Goal: Transaction & Acquisition: Purchase product/service

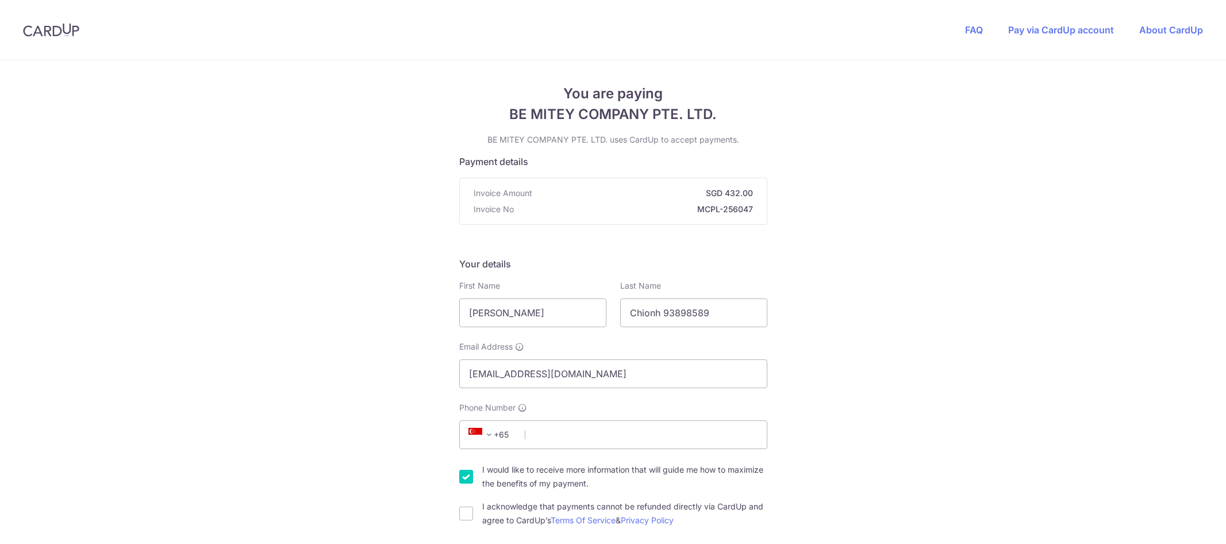
scroll to position [115, 0]
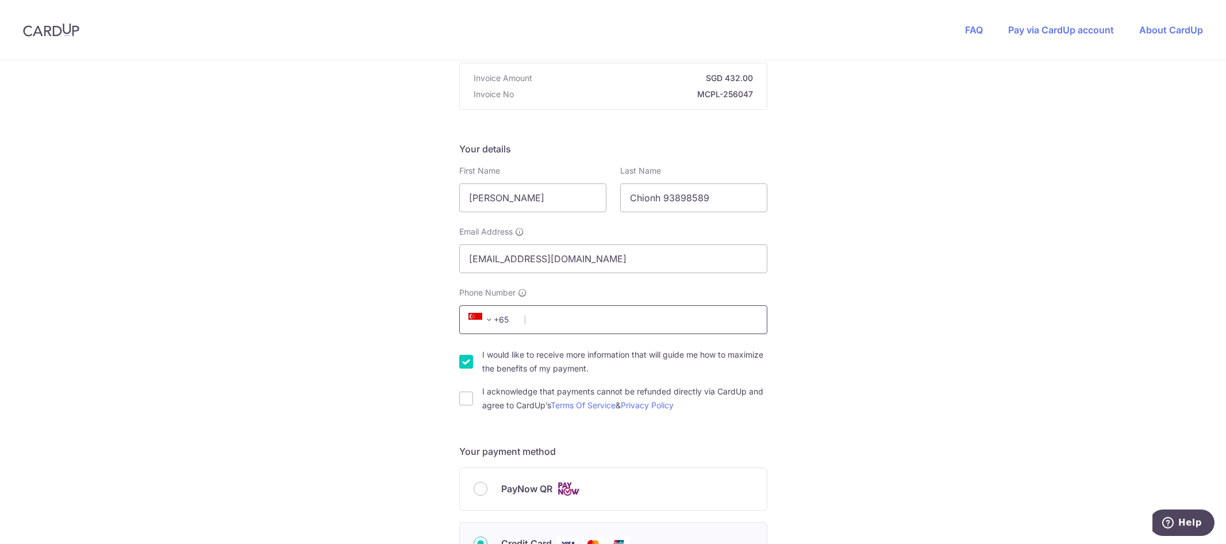
click at [557, 328] on input "Phone Number" at bounding box center [613, 319] width 308 height 29
type input "93898589"
click at [852, 299] on div "You are paying BE MITEY COMPANY PTE. LTD. BE MITEY COMPANY PTE. LTD. uses CardU…" at bounding box center [613, 505] width 1226 height 1121
drag, startPoint x: 466, startPoint y: 392, endPoint x: 479, endPoint y: 388, distance: 13.7
click at [466, 392] on input "I acknowledge that payments cannot be refunded directly via CardUp and agree to…" at bounding box center [466, 398] width 14 height 14
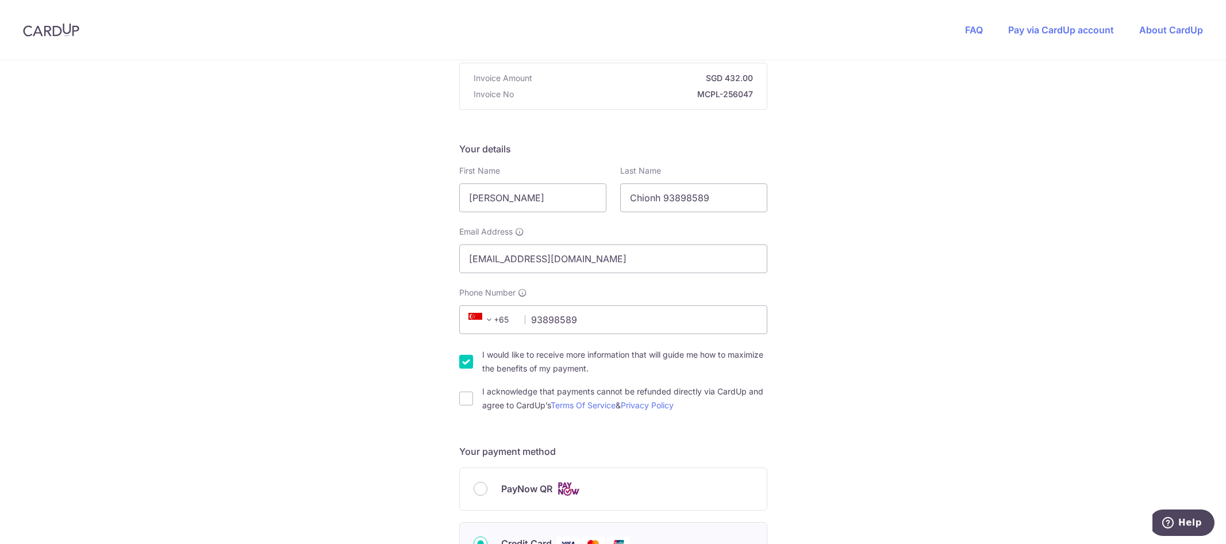
checkbox input "true"
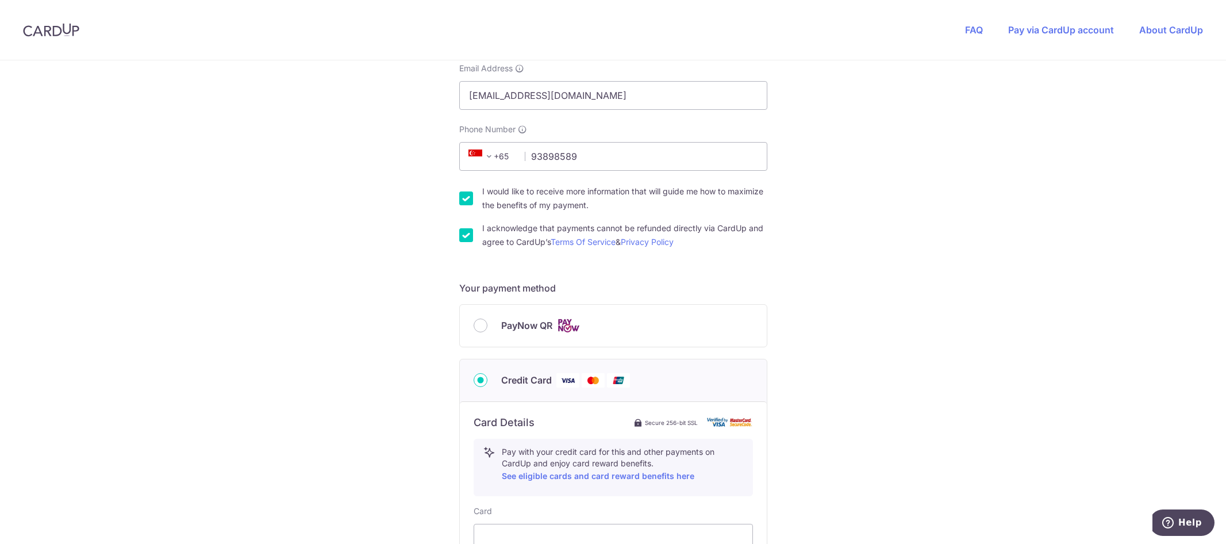
scroll to position [287, 0]
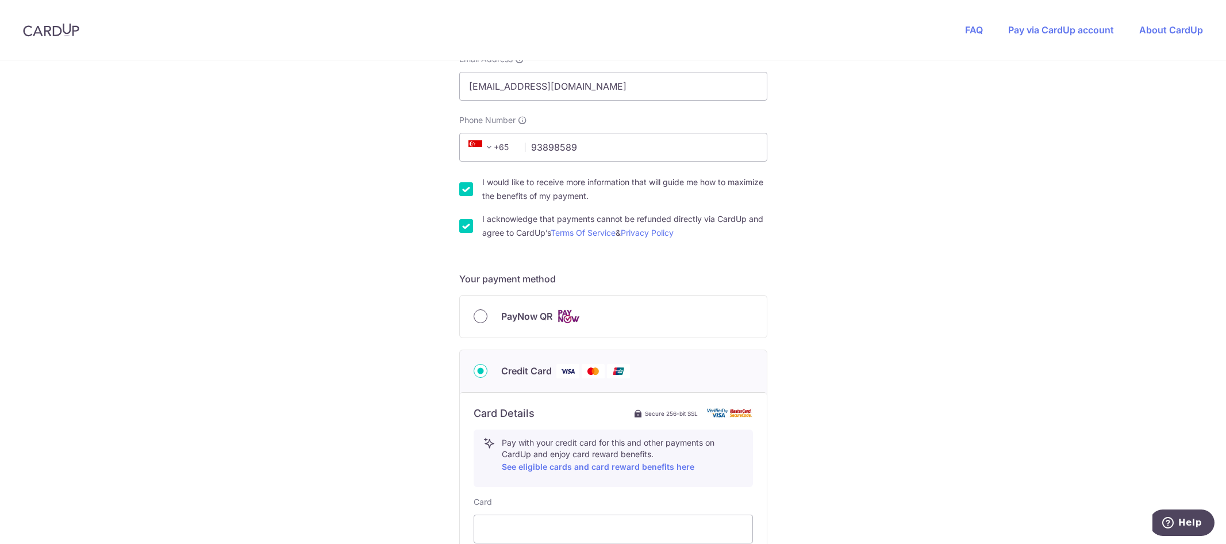
click at [481, 317] on input "PayNow QR" at bounding box center [481, 316] width 14 height 14
radio input "true"
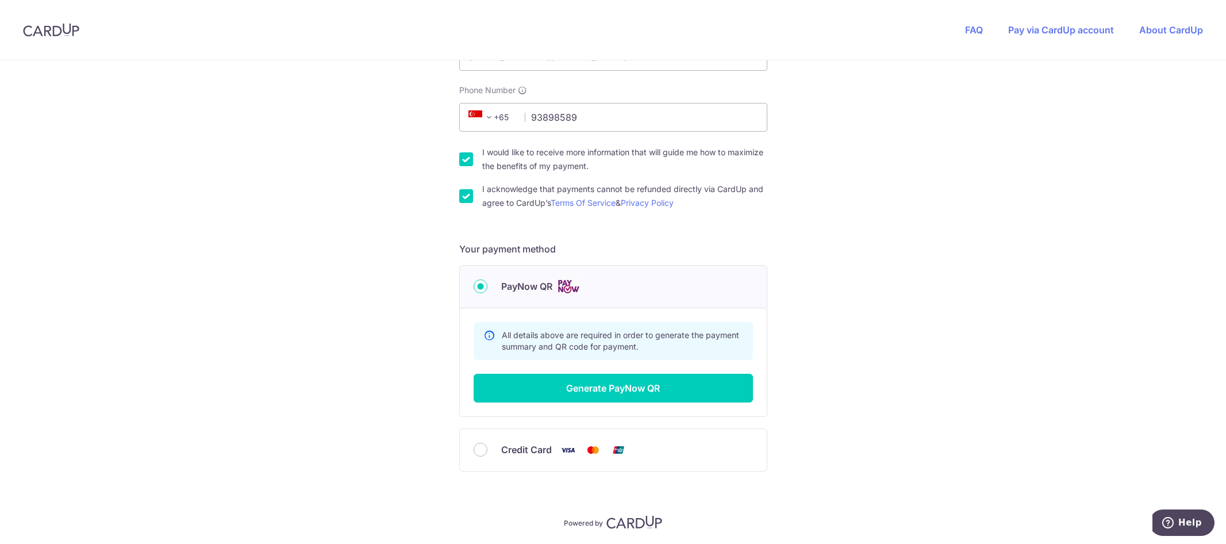
scroll to position [345, 0]
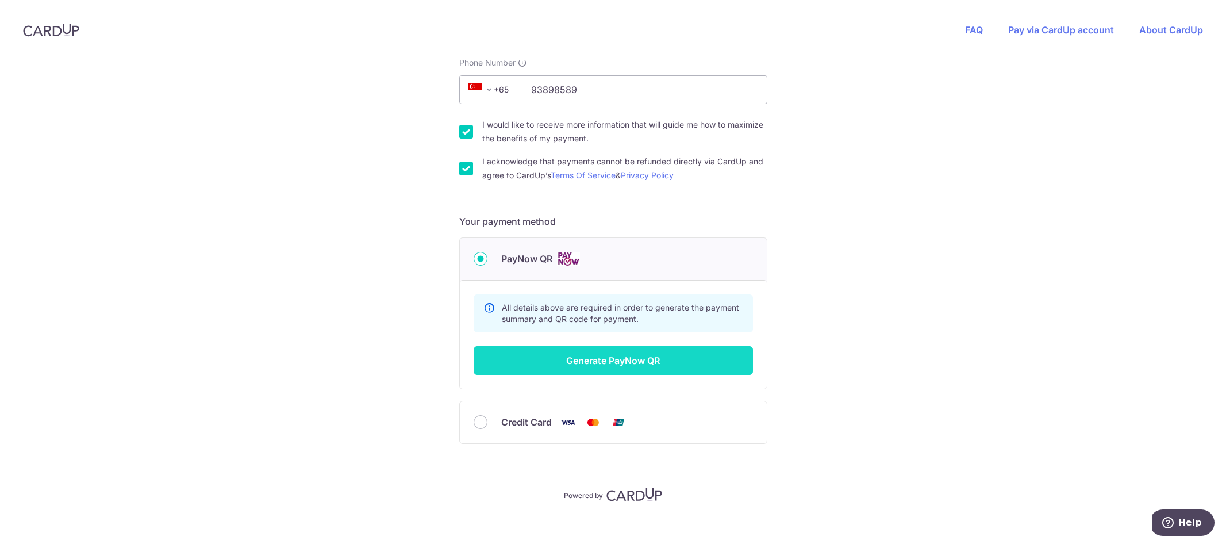
click at [720, 361] on button "Generate PayNow QR" at bounding box center [613, 360] width 279 height 29
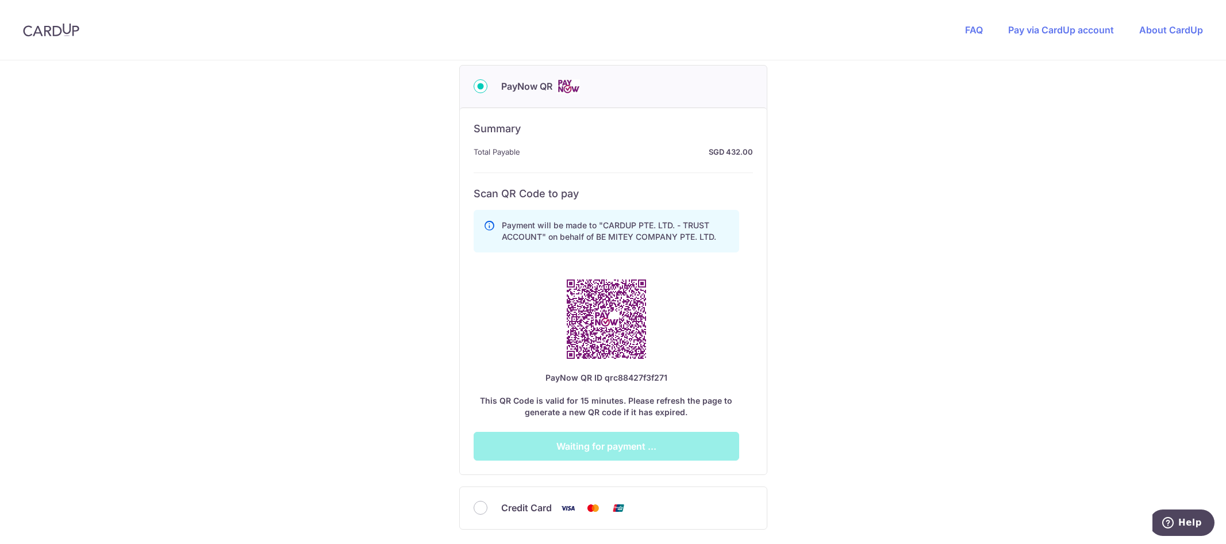
scroll to position [575, 0]
